Goal: Information Seeking & Learning: Understand process/instructions

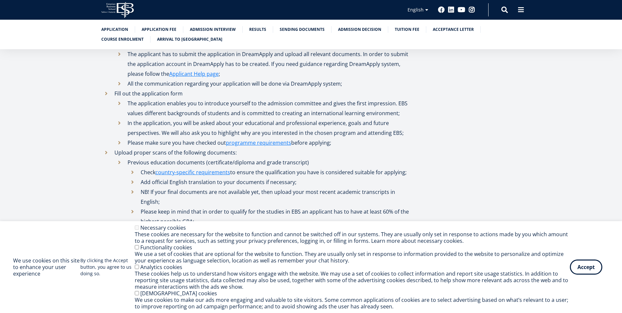
scroll to position [288, 0]
click at [180, 173] on link "country-specific requirements" at bounding box center [192, 173] width 75 height 10
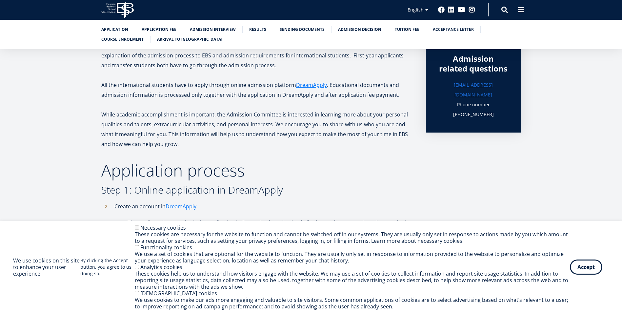
scroll to position [120, 0]
click at [183, 202] on link "DreamApply" at bounding box center [181, 206] width 31 height 10
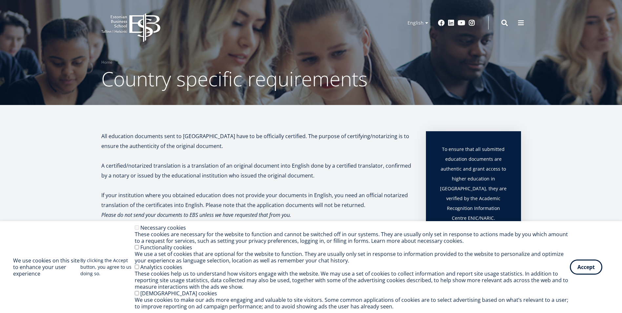
click at [581, 267] on button "Accept" at bounding box center [586, 266] width 32 height 15
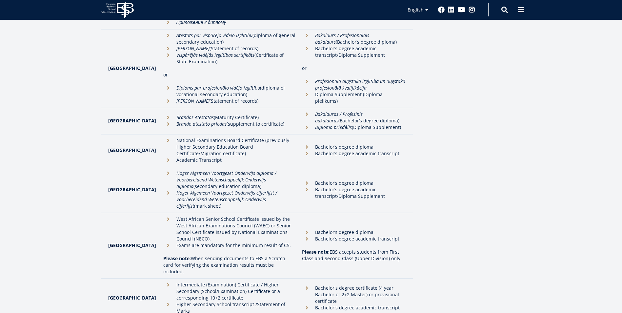
scroll to position [1223, 0]
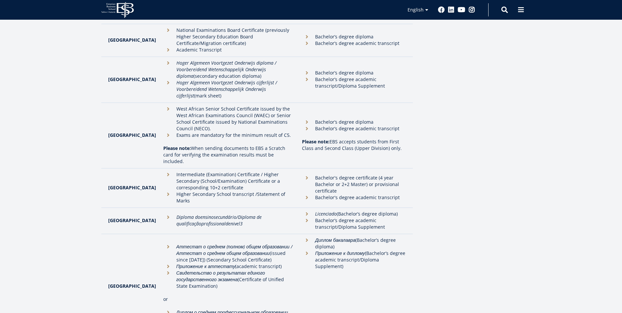
scroll to position [1334, 0]
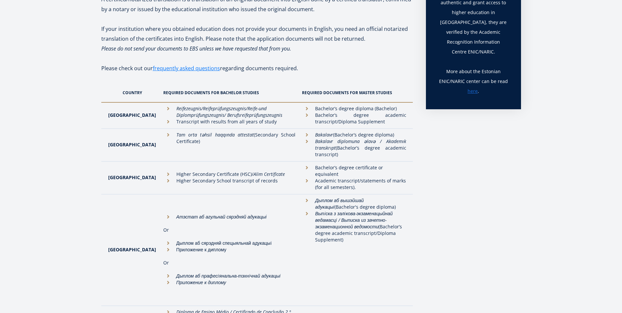
scroll to position [0, 0]
